Goal: Task Accomplishment & Management: Manage account settings

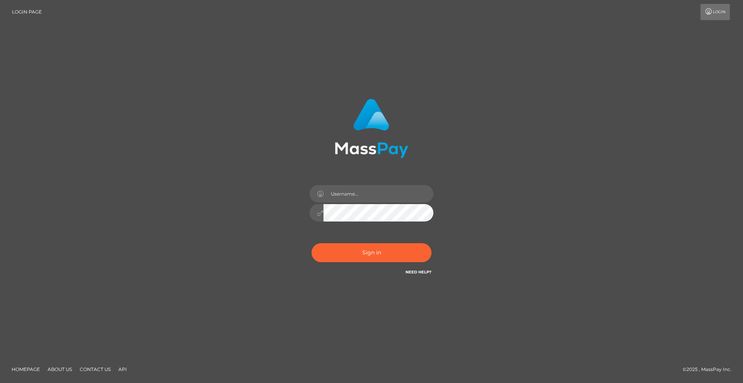
click at [383, 255] on button "Sign in" at bounding box center [372, 252] width 120 height 19
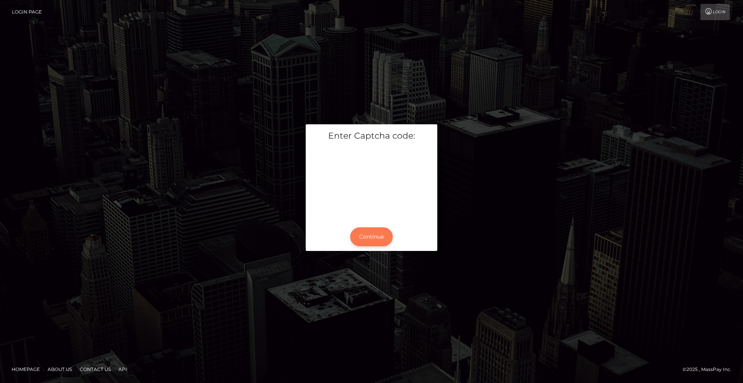
click at [381, 236] on button "Continue" at bounding box center [371, 236] width 43 height 19
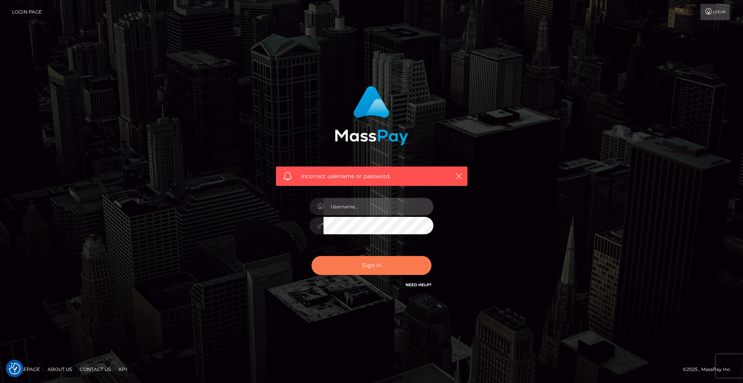
type input "[DEMOGRAPHIC_DATA]"
click at [398, 265] on button "Sign in" at bounding box center [372, 265] width 120 height 19
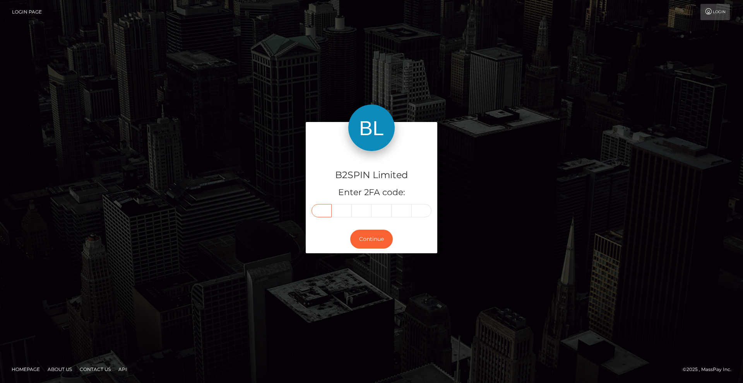
click at [325, 211] on input "text" at bounding box center [322, 210] width 20 height 13
type input "6"
type input "5"
type input "7"
type input "0"
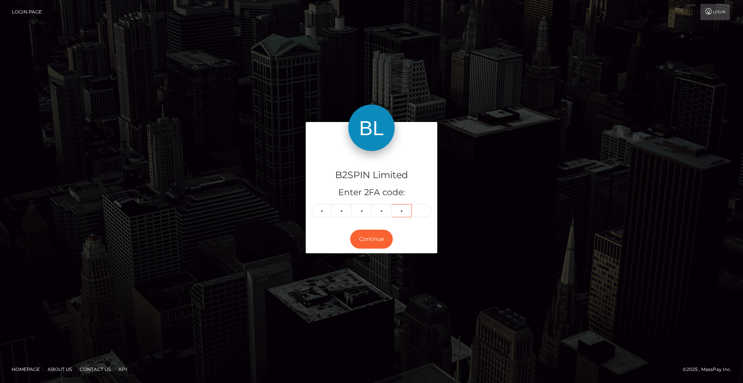
type input "2"
type input "9"
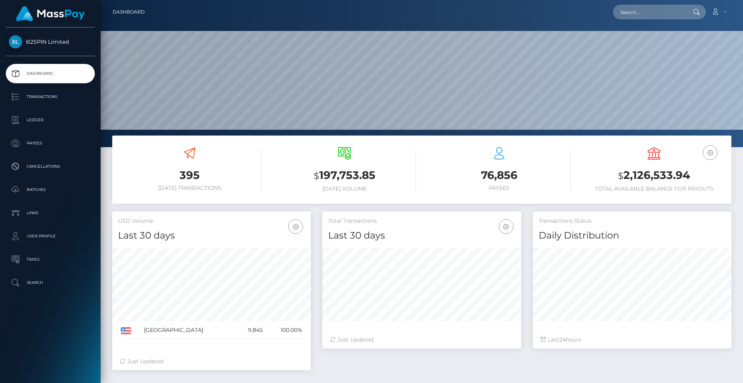
scroll to position [137, 199]
drag, startPoint x: 693, startPoint y: 175, endPoint x: 613, endPoint y: 174, distance: 79.7
click at [613, 174] on h3 "$ 2,126,533.94" at bounding box center [654, 176] width 143 height 16
copy h3 "$ 2,126,533.94"
